Goal: Task Accomplishment & Management: Complete application form

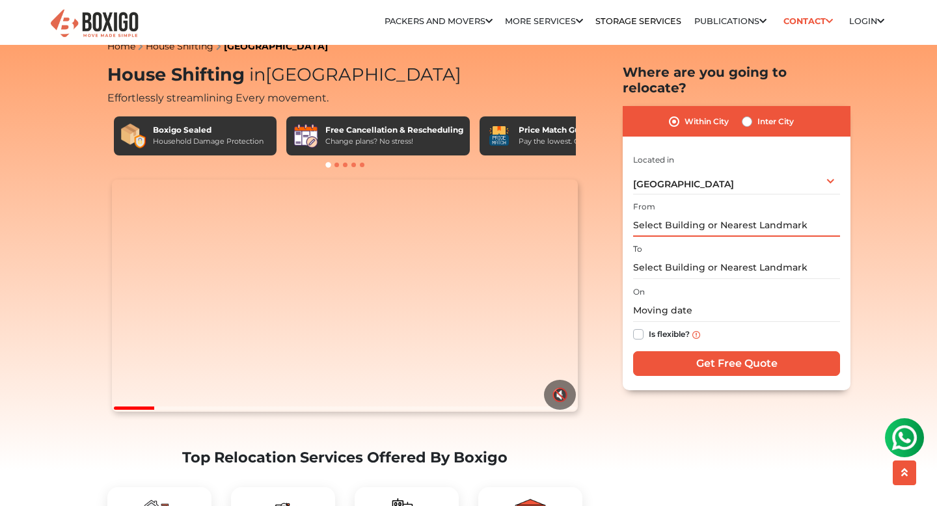
click at [668, 214] on input "text" at bounding box center [736, 225] width 207 height 23
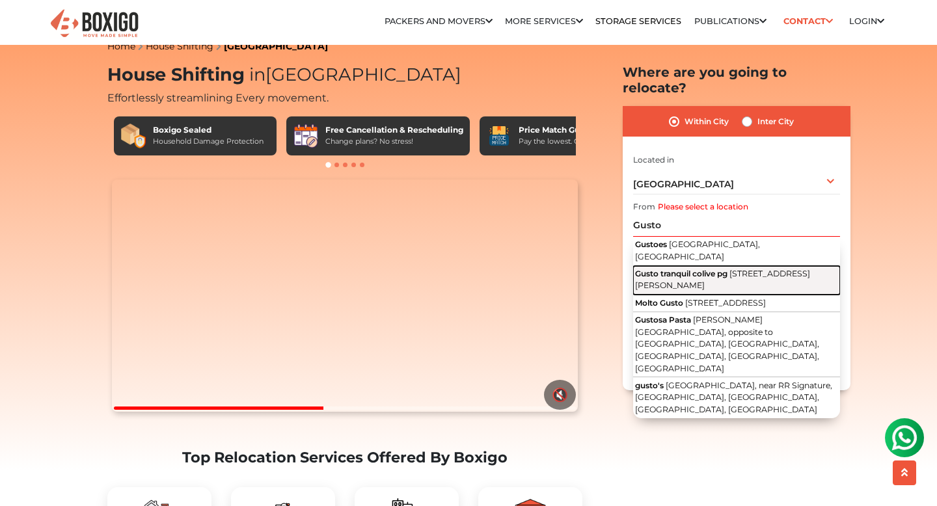
click at [703, 269] on span "Gusto tranquil colive pg" at bounding box center [681, 274] width 92 height 10
type input "Gusto tranquil colive pg, [STREET_ADDRESS][PERSON_NAME]"
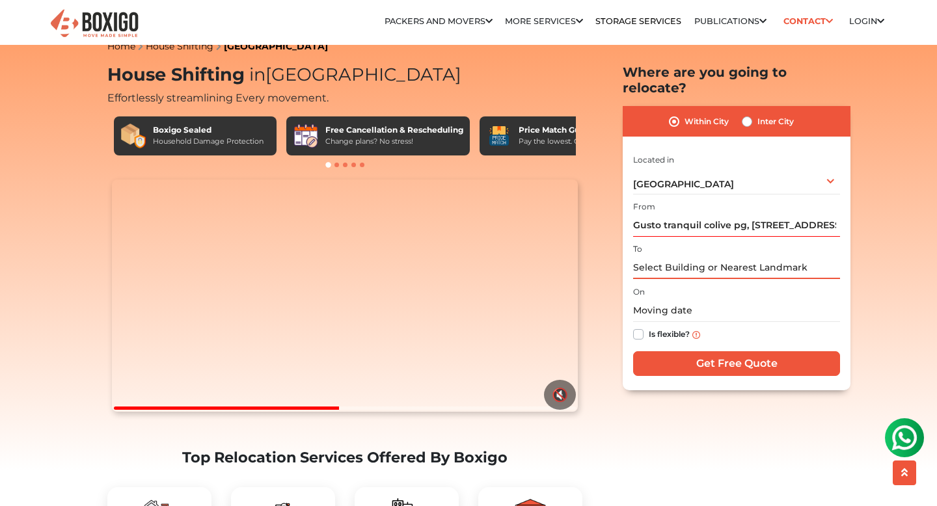
click at [678, 258] on input "text" at bounding box center [736, 267] width 207 height 23
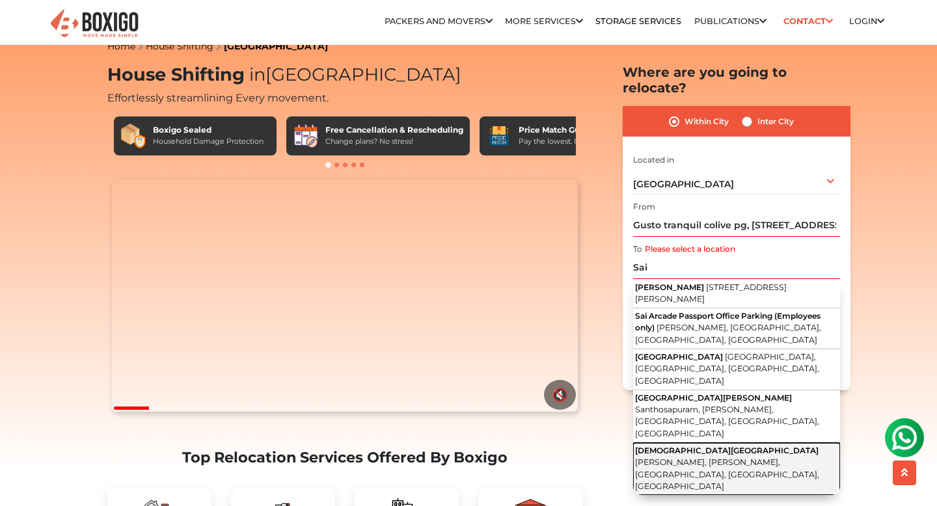
click at [763, 458] on span "[PERSON_NAME], [PERSON_NAME], [GEOGRAPHIC_DATA], [GEOGRAPHIC_DATA], [GEOGRAPHIC…" at bounding box center [727, 475] width 184 height 34
type input "[DEMOGRAPHIC_DATA][GEOGRAPHIC_DATA][PERSON_NAME], [GEOGRAPHIC_DATA], [GEOGRAPHI…"
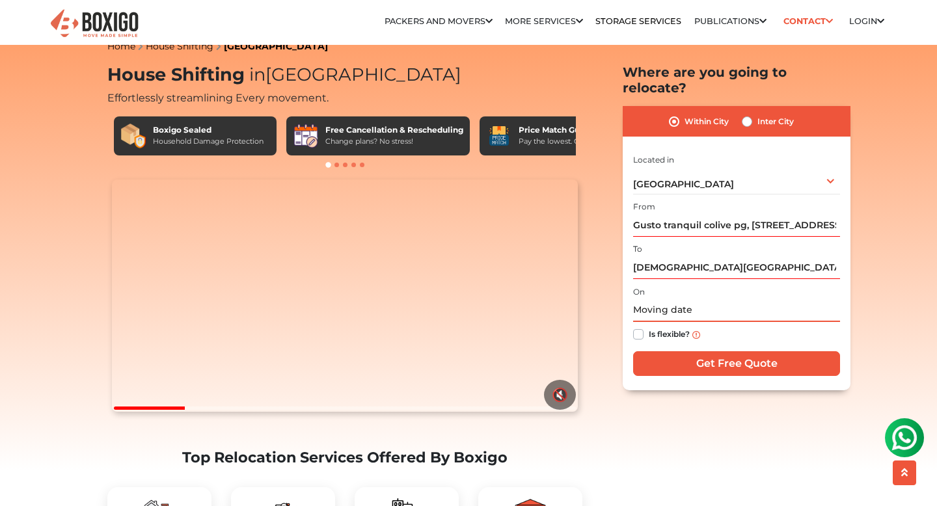
click at [644, 299] on input "text" at bounding box center [736, 310] width 207 height 23
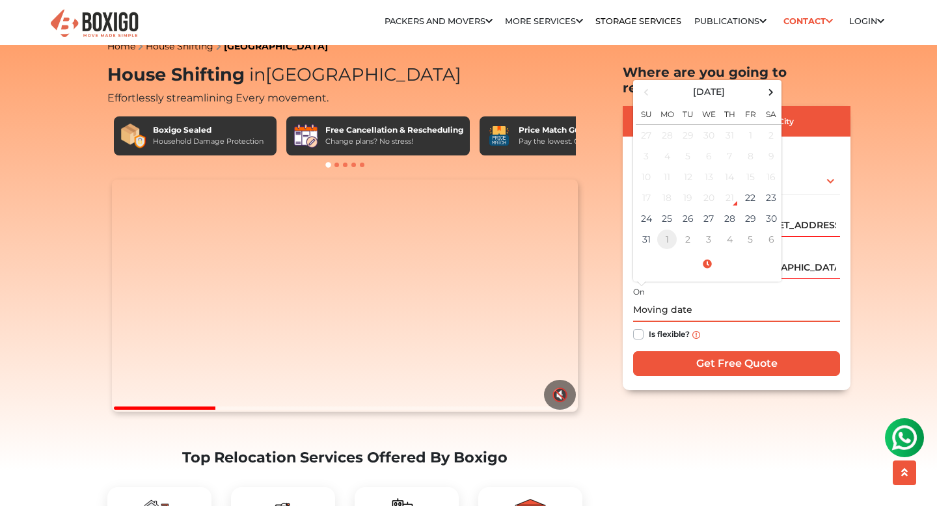
click at [665, 229] on td "1" at bounding box center [667, 239] width 21 height 21
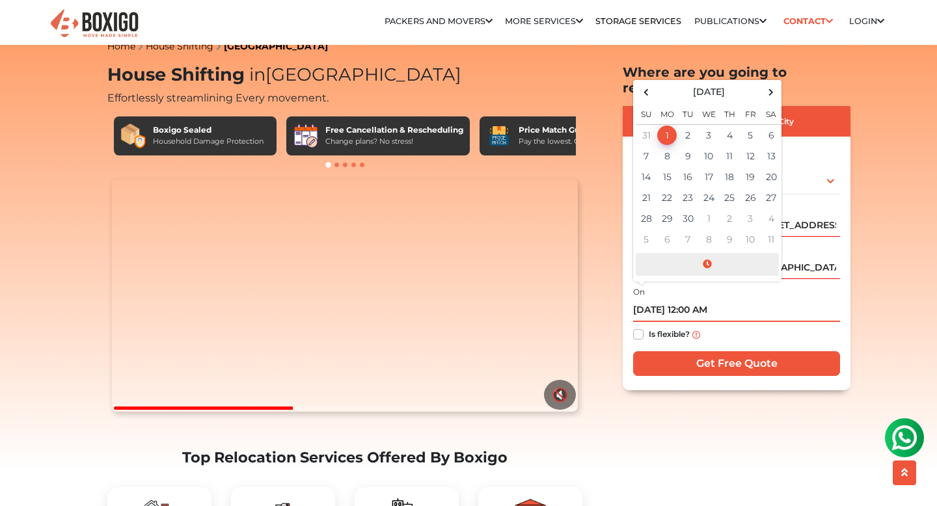
click at [706, 253] on span at bounding box center [707, 264] width 143 height 23
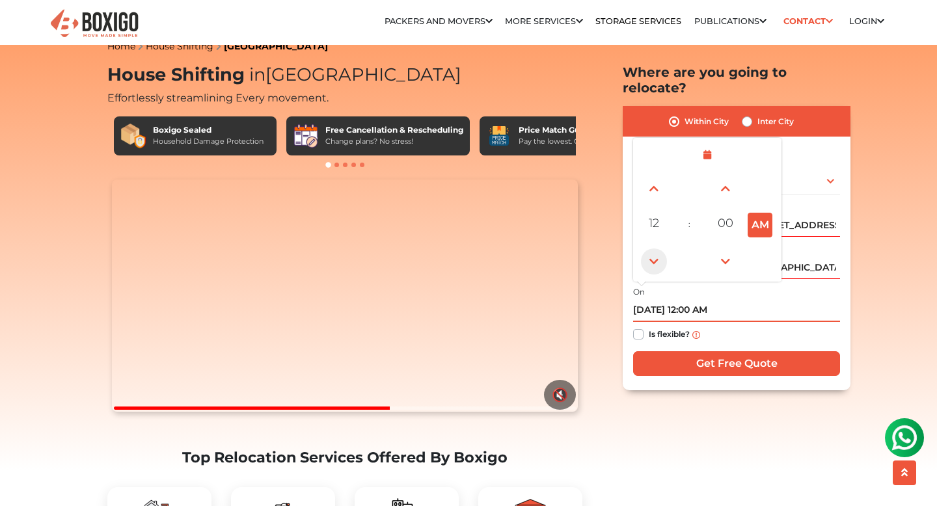
click at [653, 249] on span at bounding box center [654, 262] width 26 height 26
click at [653, 176] on span at bounding box center [654, 189] width 26 height 26
click at [655, 249] on span at bounding box center [654, 262] width 26 height 26
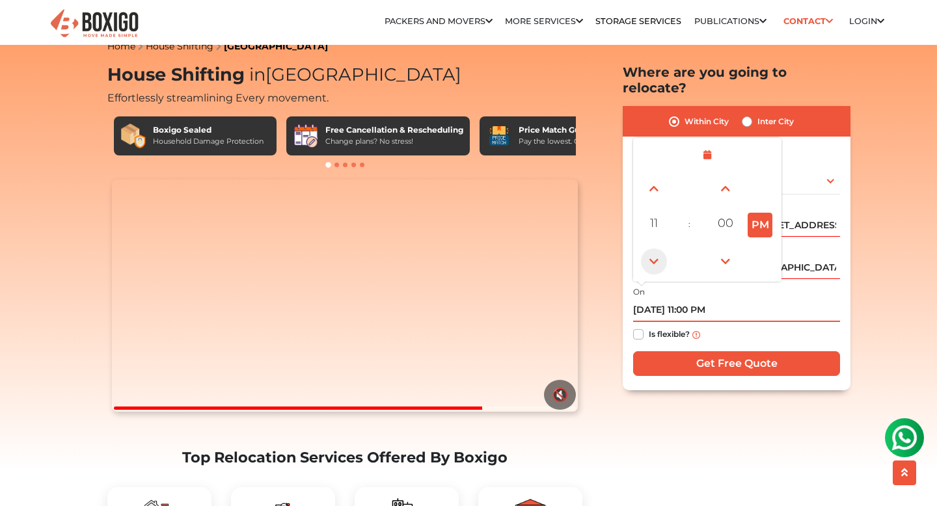
click at [655, 249] on span at bounding box center [654, 262] width 26 height 26
click at [758, 214] on button "PM" at bounding box center [760, 225] width 25 height 25
click at [657, 180] on span at bounding box center [654, 189] width 26 height 26
click at [656, 249] on span at bounding box center [654, 262] width 26 height 26
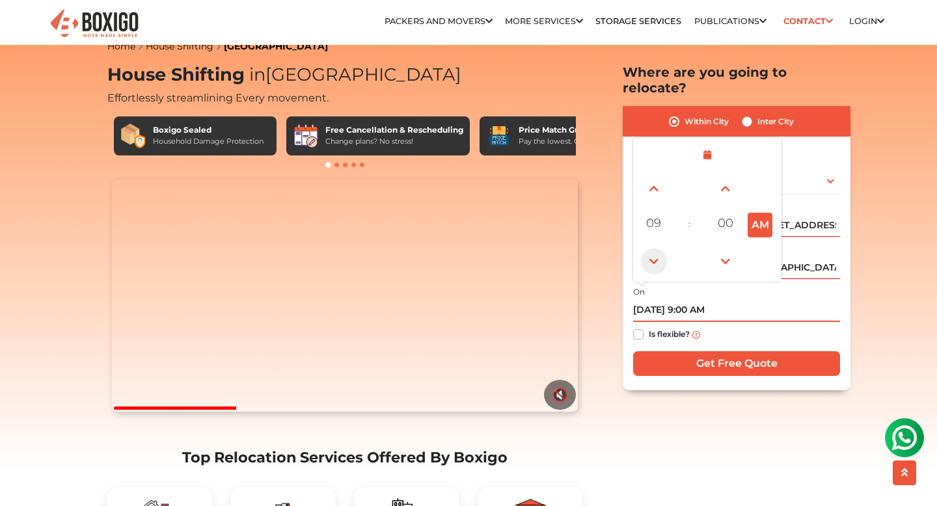
click at [656, 249] on span at bounding box center [654, 262] width 26 height 26
type input "[DATE] 7:00 AM"
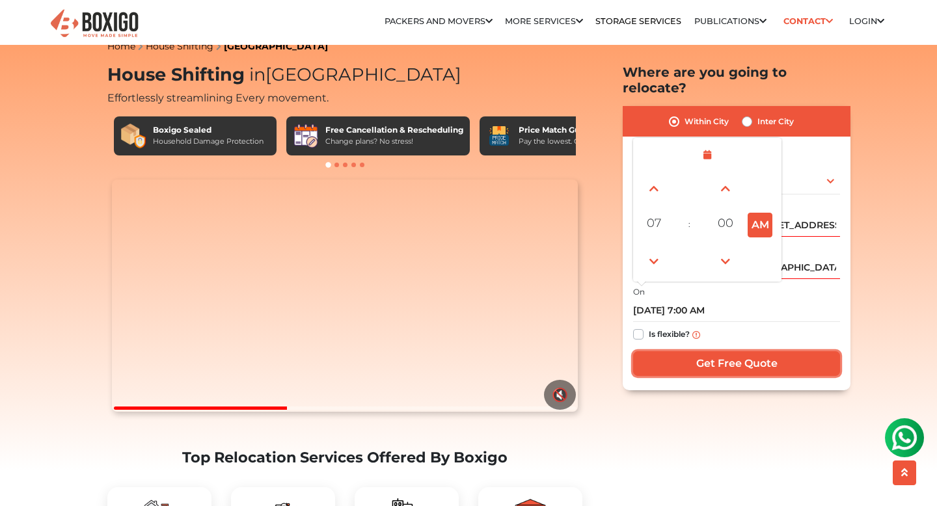
click at [723, 351] on input "Get Free Quote" at bounding box center [736, 363] width 207 height 25
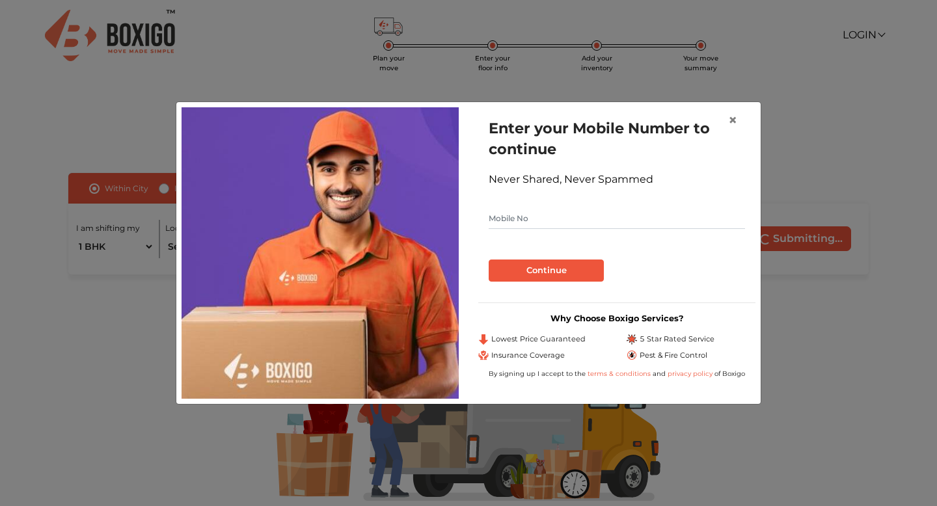
click at [514, 223] on input "text" at bounding box center [617, 218] width 256 height 21
type input "6003591408"
click at [548, 275] on button "Continue" at bounding box center [546, 271] width 115 height 22
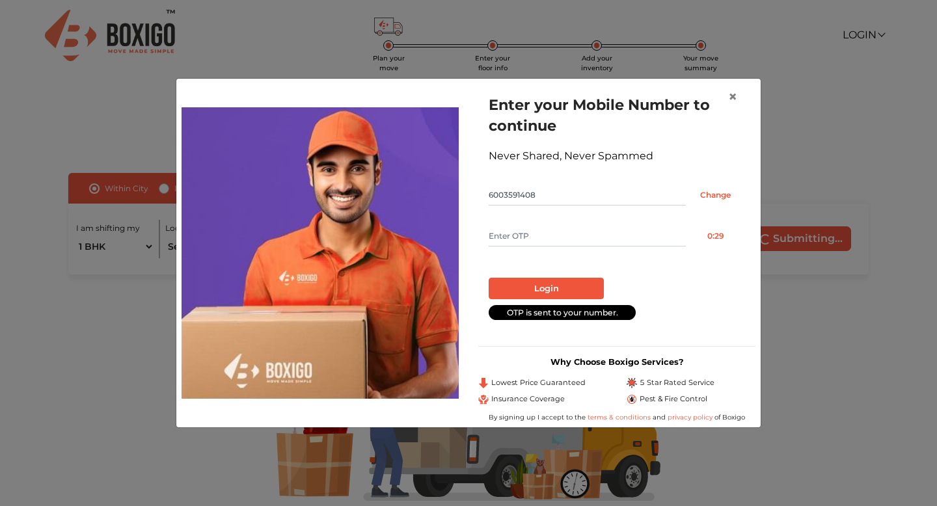
click at [523, 238] on input "text" at bounding box center [587, 236] width 197 height 21
type input "4741"
click at [541, 281] on button "Login" at bounding box center [546, 289] width 115 height 22
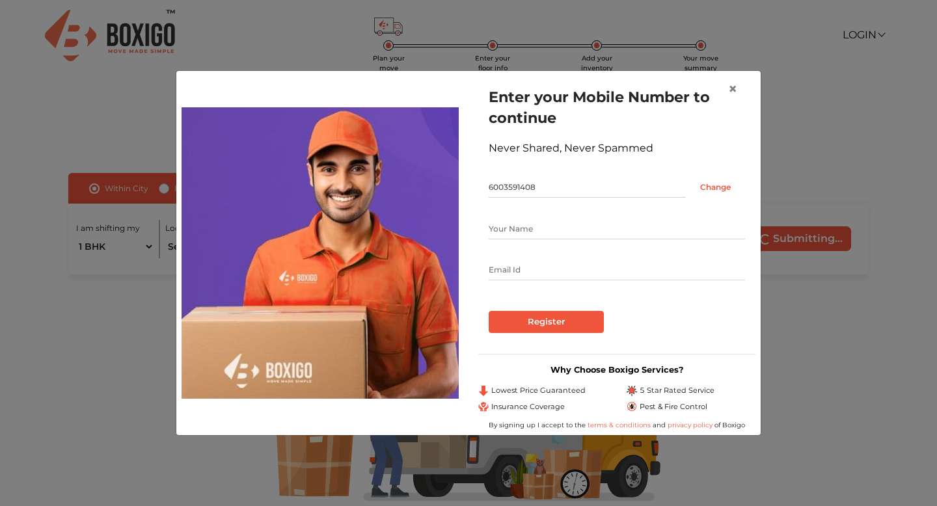
click at [518, 229] on input "text" at bounding box center [617, 229] width 256 height 21
type input "Prabal"
click at [501, 264] on input "text" at bounding box center [617, 270] width 256 height 21
type input "prabalkumardas17@gmail.com"
click at [551, 320] on input "Register" at bounding box center [546, 322] width 115 height 22
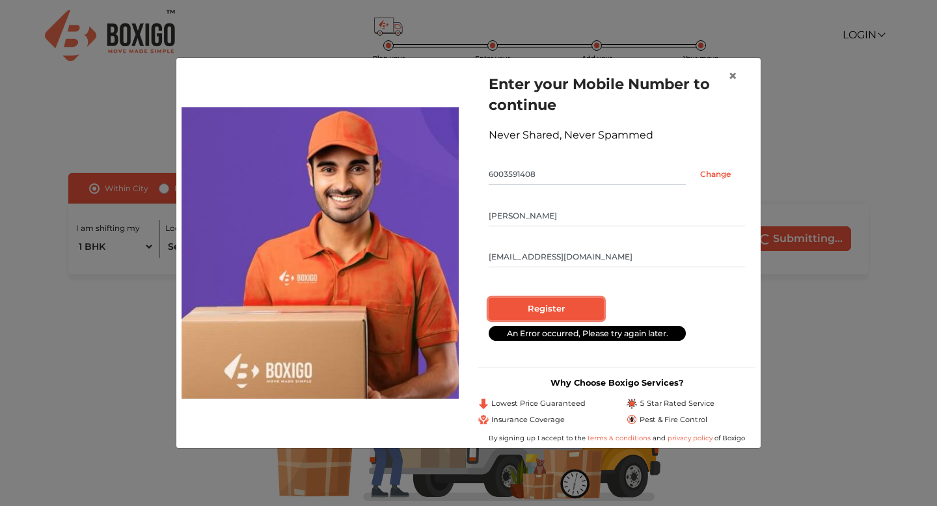
click at [555, 312] on input "Register" at bounding box center [546, 309] width 115 height 22
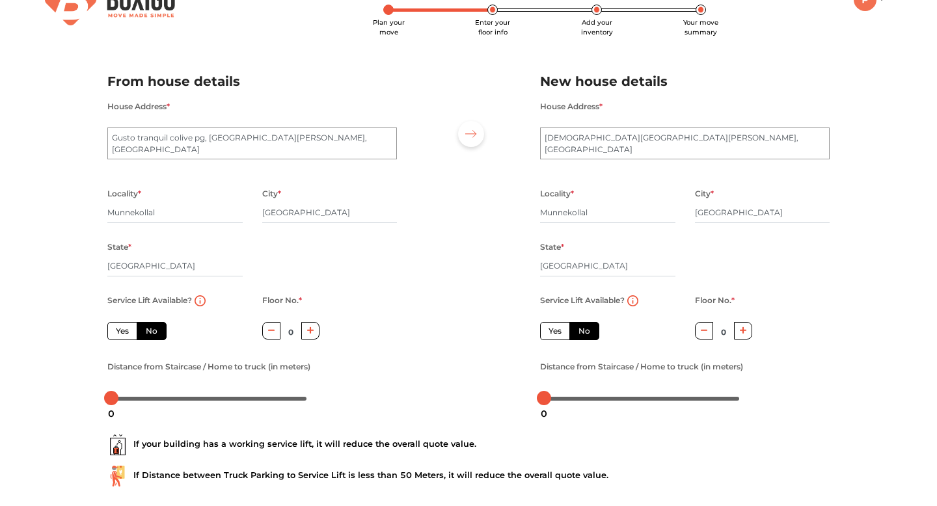
scroll to position [34, 0]
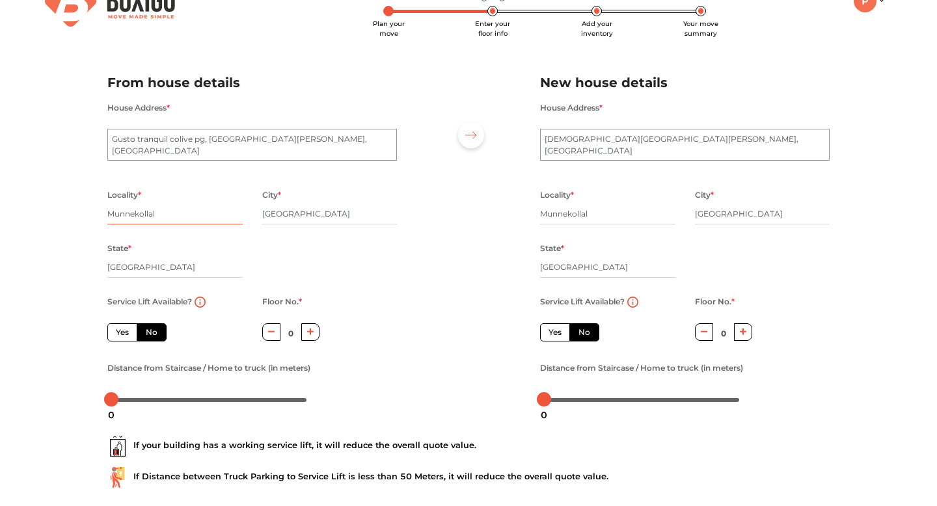
click at [178, 220] on input "Munnekollal" at bounding box center [174, 214] width 135 height 21
drag, startPoint x: 178, startPoint y: 220, endPoint x: 91, endPoint y: 215, distance: 87.4
click at [91, 215] on div "Plan your move Enter your floor info Add your inventory Your move summary My Mo…" at bounding box center [468, 274] width 937 height 616
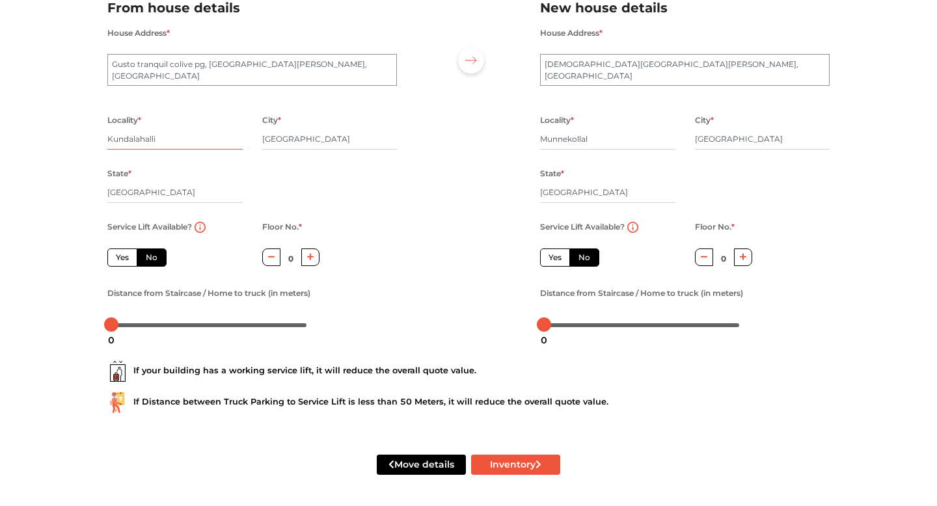
scroll to position [105, 0]
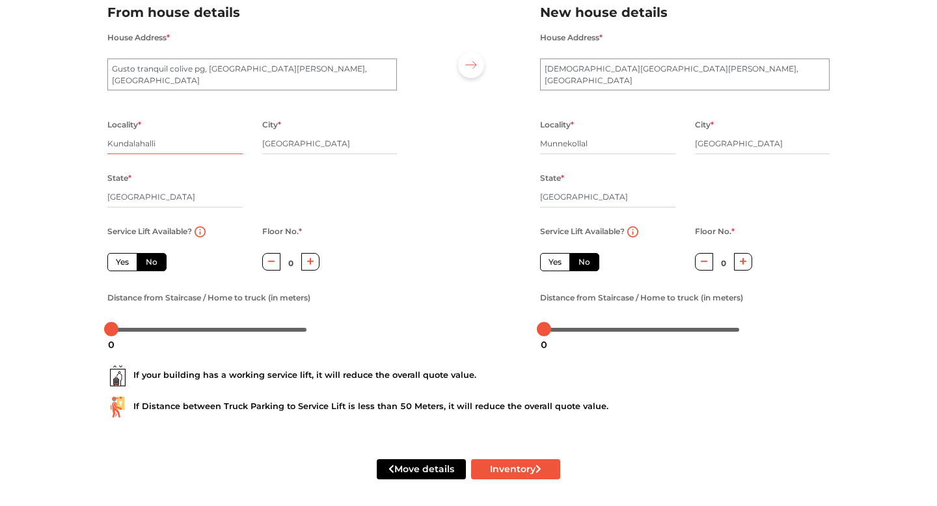
type input "Kundalahalli"
click at [125, 268] on label "Yes" at bounding box center [122, 262] width 30 height 18
click at [124, 265] on input "Yes" at bounding box center [120, 260] width 8 height 8
radio input "true"
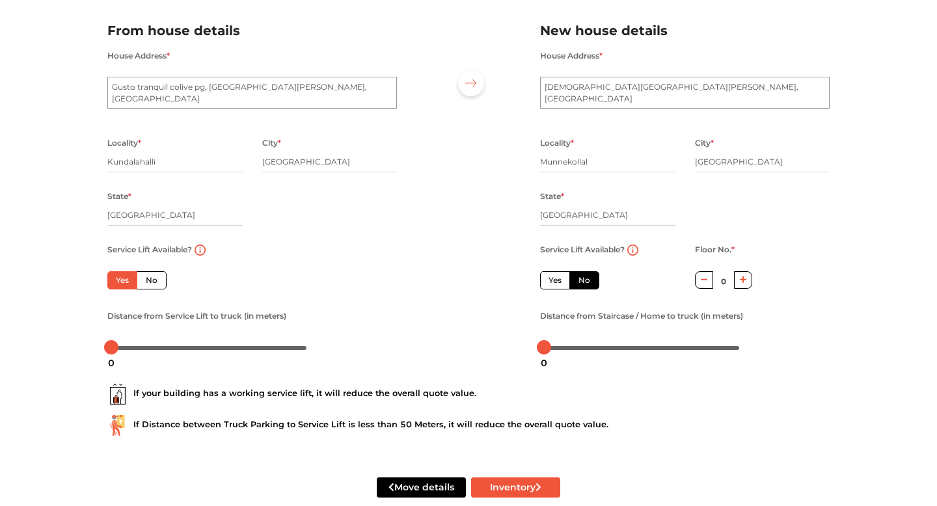
scroll to position [90, 0]
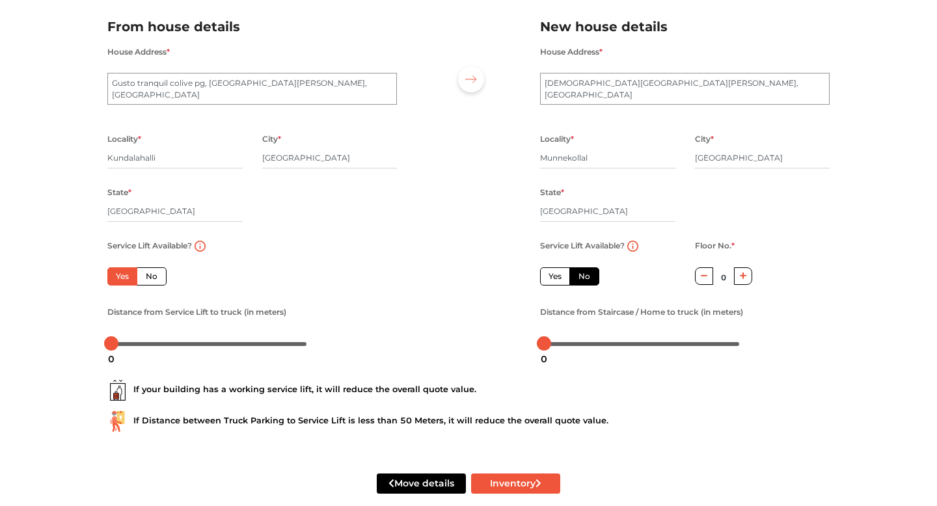
click at [743, 275] on icon "button" at bounding box center [743, 276] width 7 height 7
type input "3"
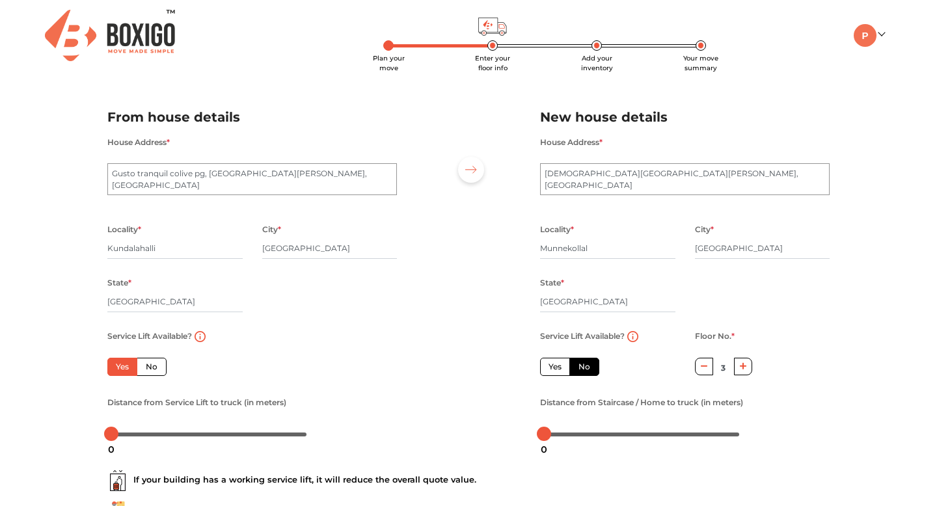
scroll to position [111, 0]
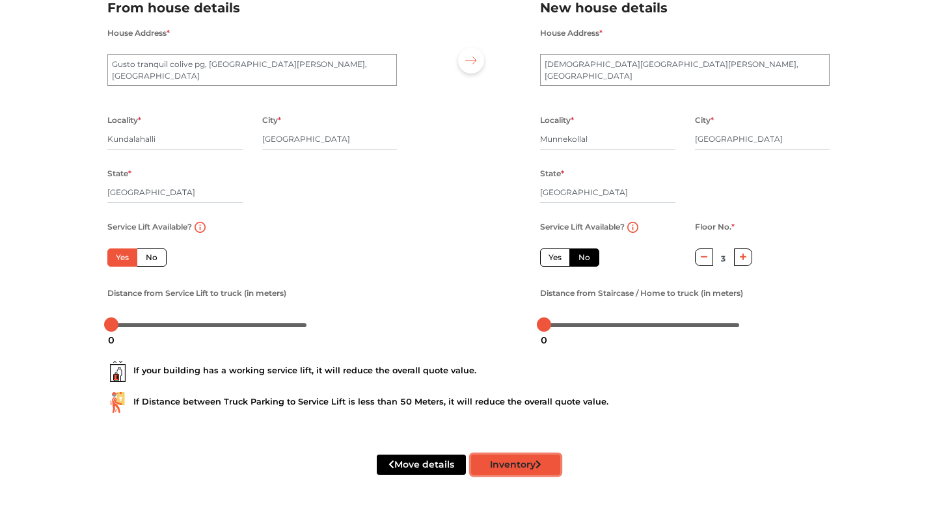
click at [523, 465] on button "Inventory" at bounding box center [515, 465] width 89 height 20
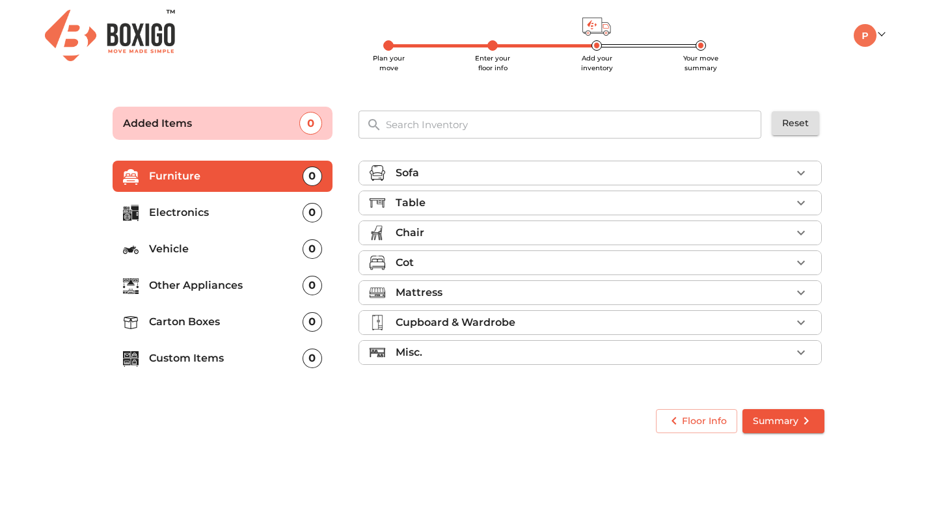
click at [482, 294] on div "Mattress" at bounding box center [594, 293] width 396 height 16
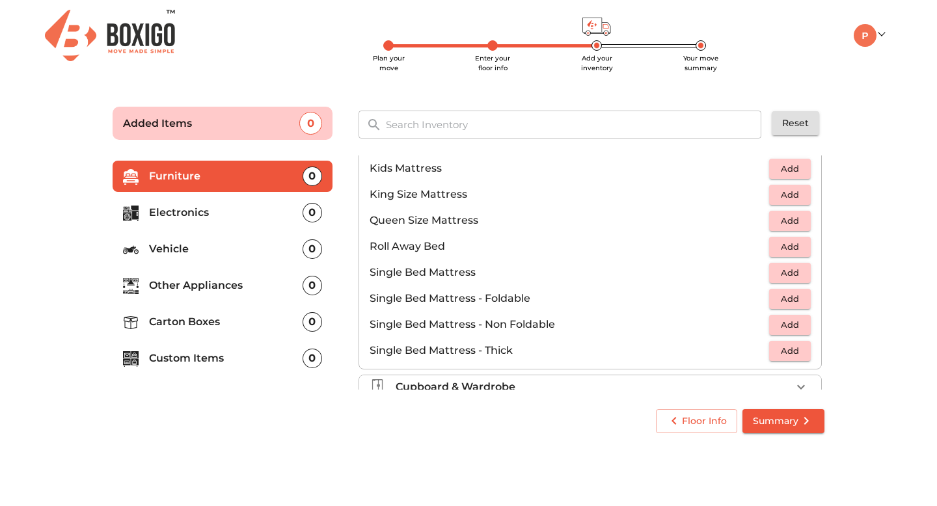
scroll to position [208, 0]
click at [790, 275] on span "Add" at bounding box center [790, 272] width 29 height 15
click at [782, 418] on span "Summary" at bounding box center [783, 421] width 61 height 16
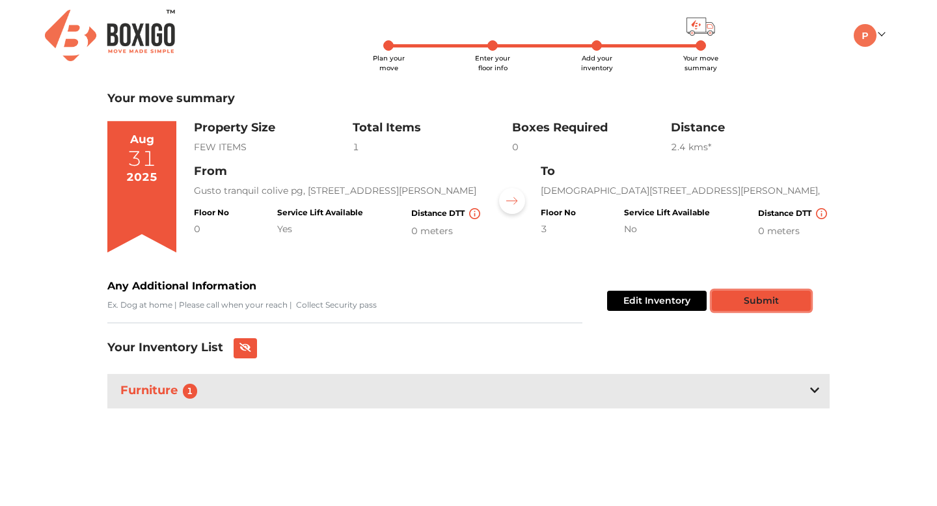
click at [761, 299] on button "Submit" at bounding box center [761, 301] width 99 height 20
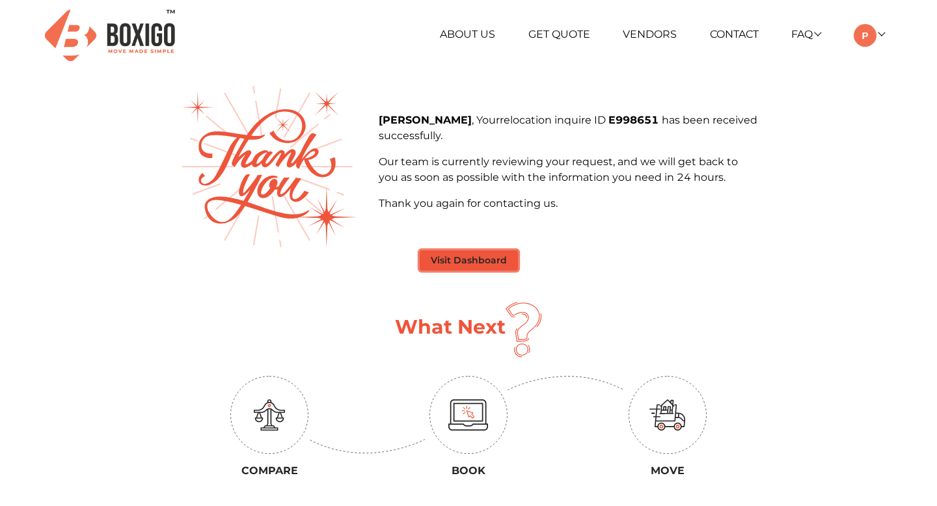
click at [484, 261] on button "Visit Dashboard" at bounding box center [469, 261] width 98 height 20
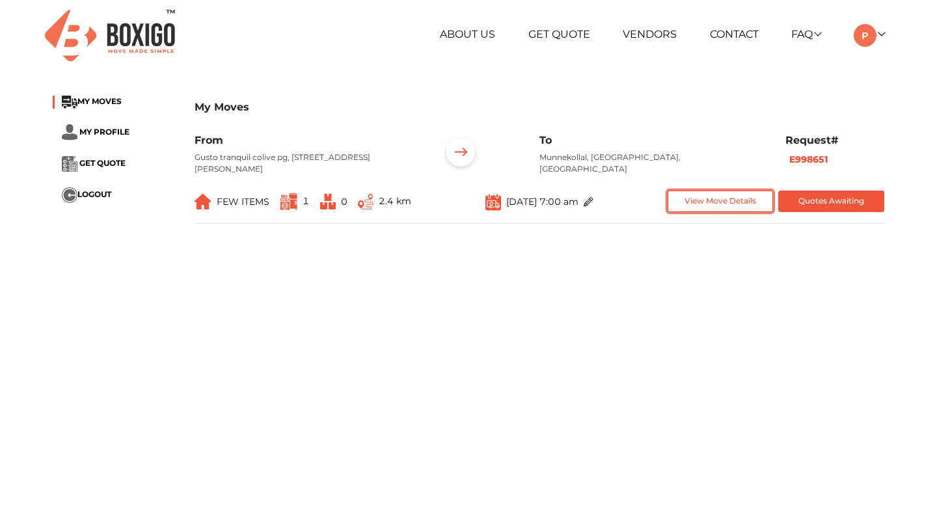
click at [756, 212] on button "View Move Details" at bounding box center [721, 201] width 106 height 21
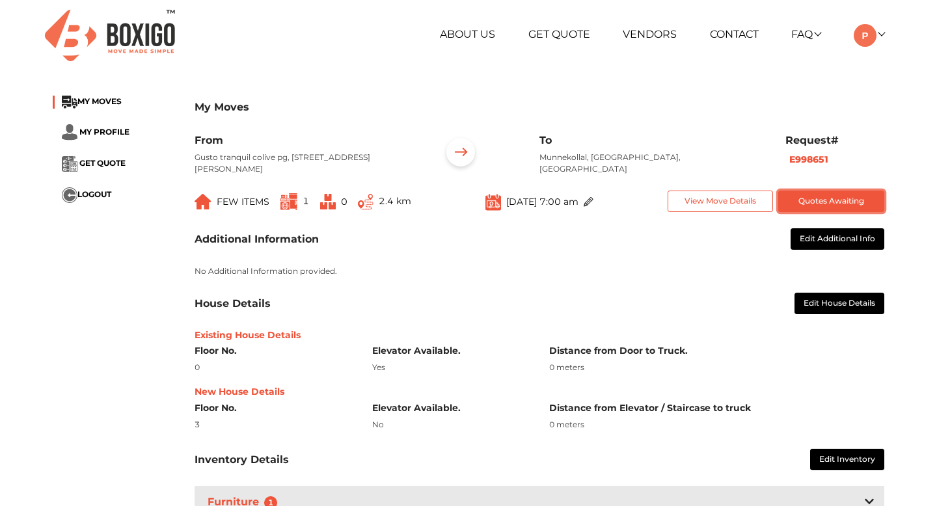
click at [801, 212] on button "Quotes Awaiting" at bounding box center [831, 201] width 106 height 21
click at [289, 148] on div "From Gusto tranquil colive pg, 4th Cross Road, Lakshminarayana Pura, Kundalahal…" at bounding box center [308, 159] width 246 height 51
click at [325, 166] on p "Gusto tranquil colive pg, 4th Cross Road, Lakshminarayana Pura, Kundalahalli, K…" at bounding box center [308, 163] width 227 height 23
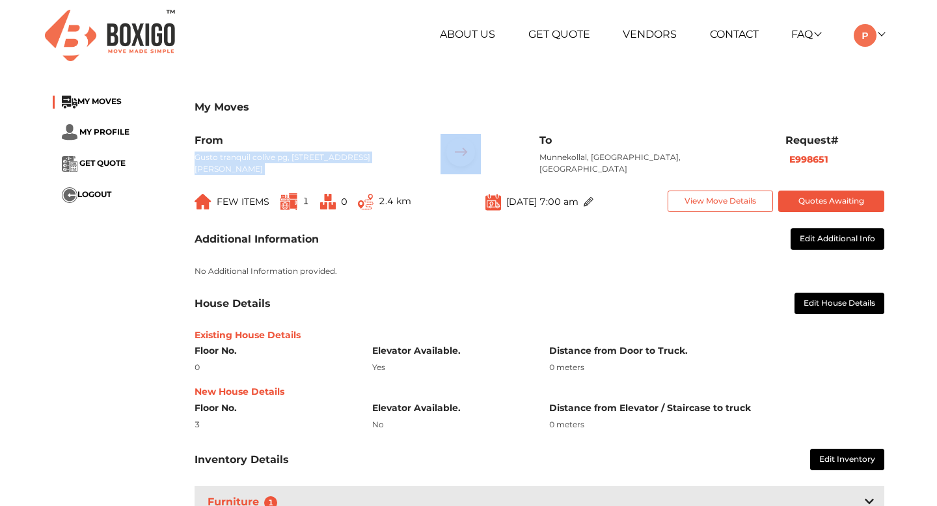
click at [325, 166] on p "Gusto tranquil colive pg, 4th Cross Road, Lakshminarayana Pura, Kundalahalli, K…" at bounding box center [308, 163] width 227 height 23
click at [303, 207] on span "1" at bounding box center [306, 201] width 7 height 12
